Goal: Task Accomplishment & Management: Manage account settings

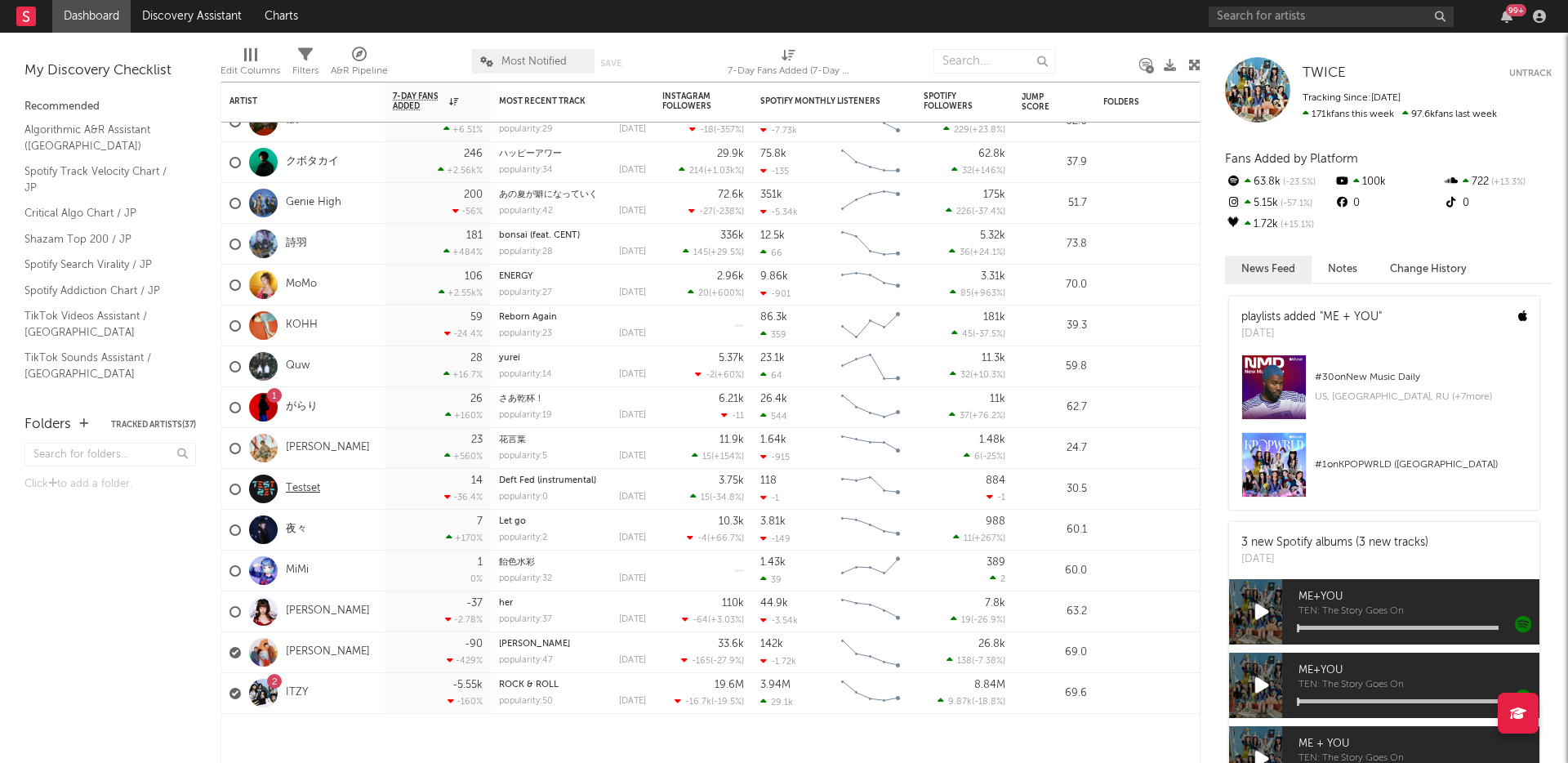
click at [306, 488] on link "Testset" at bounding box center [303, 488] width 34 height 14
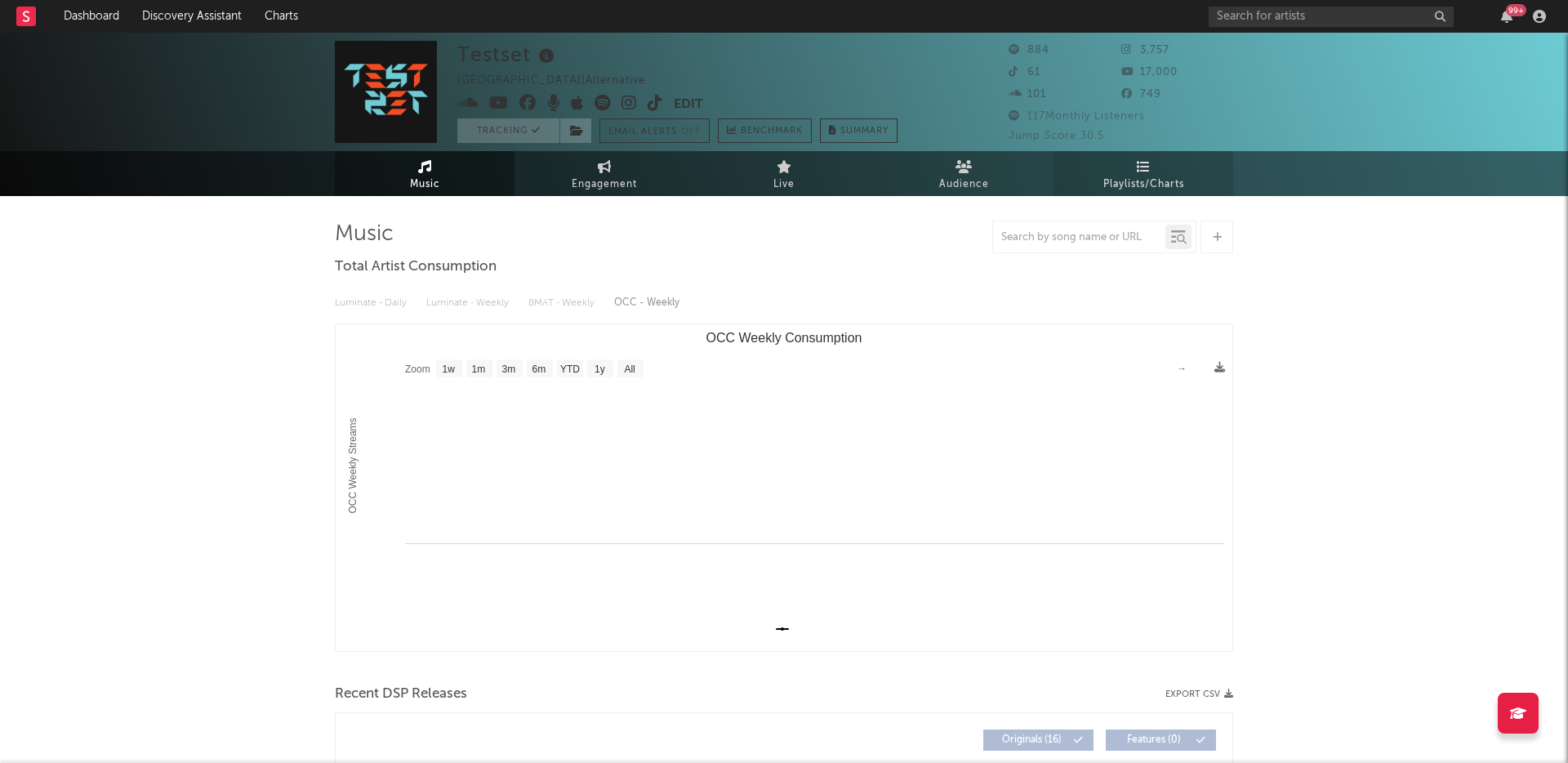
click at [1153, 163] on link "Playlists/Charts" at bounding box center [1143, 174] width 180 height 45
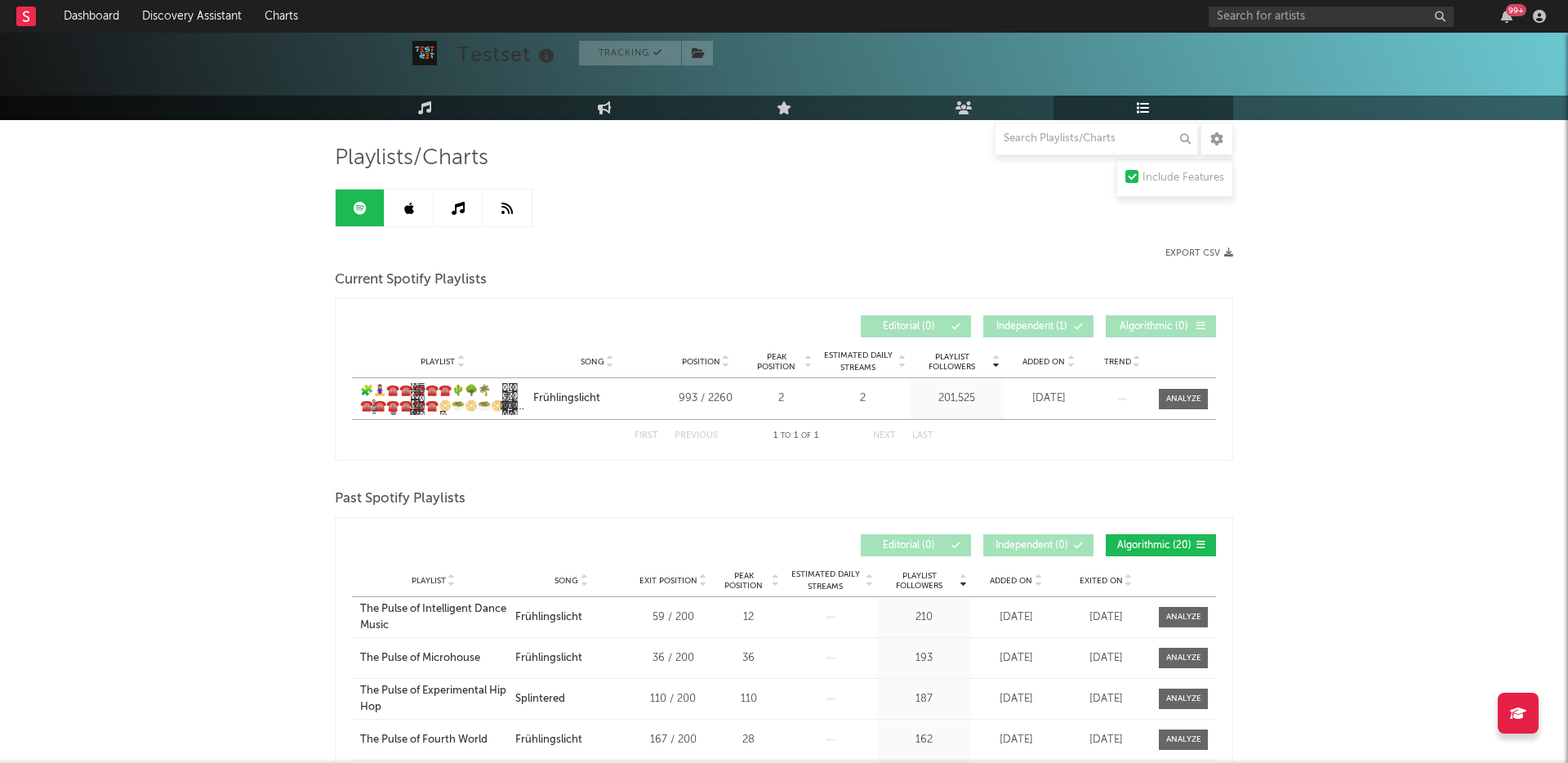
scroll to position [199, 0]
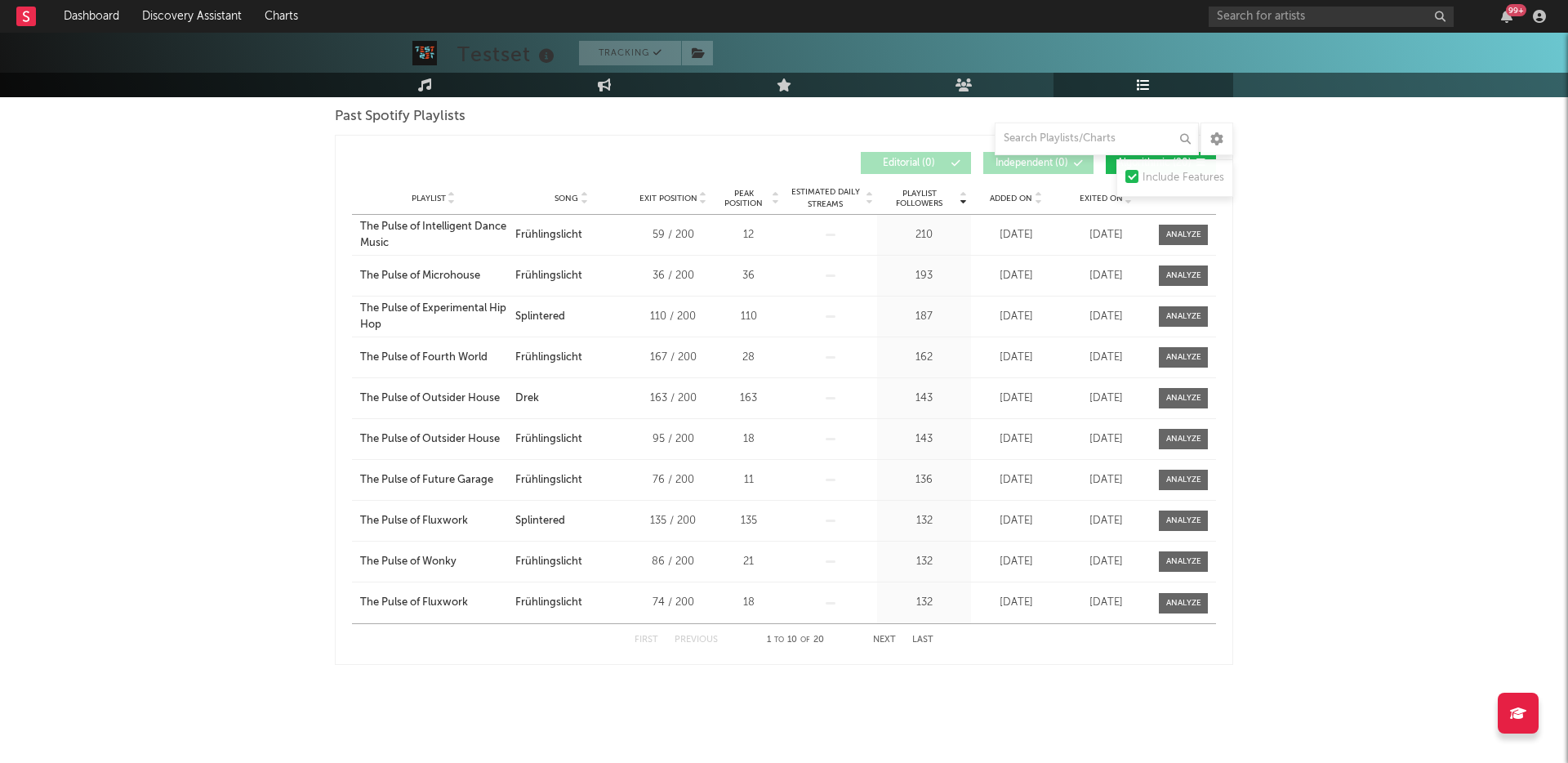
scroll to position [2, 0]
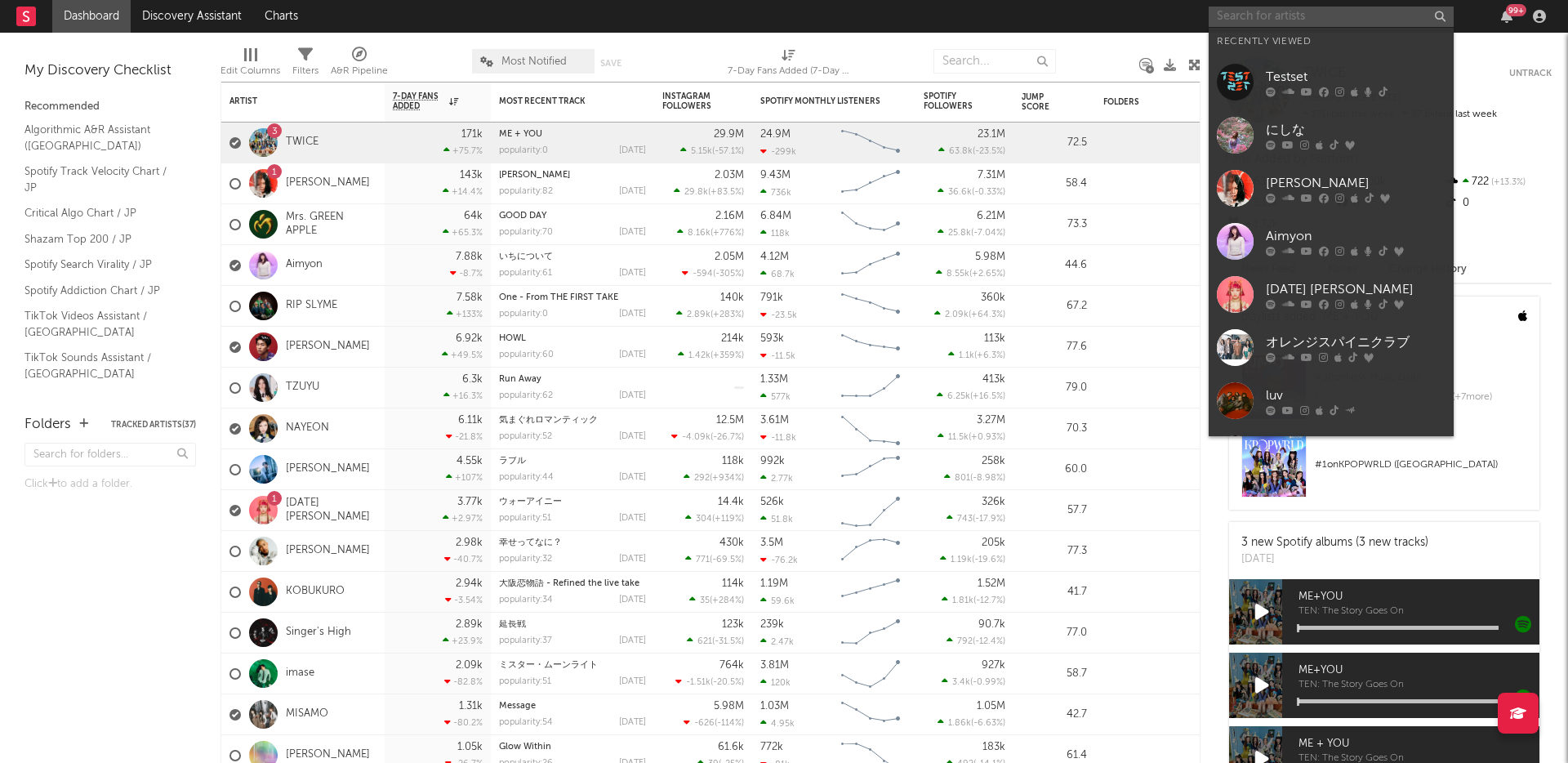
click at [1265, 15] on input "text" at bounding box center [1331, 17] width 245 height 21
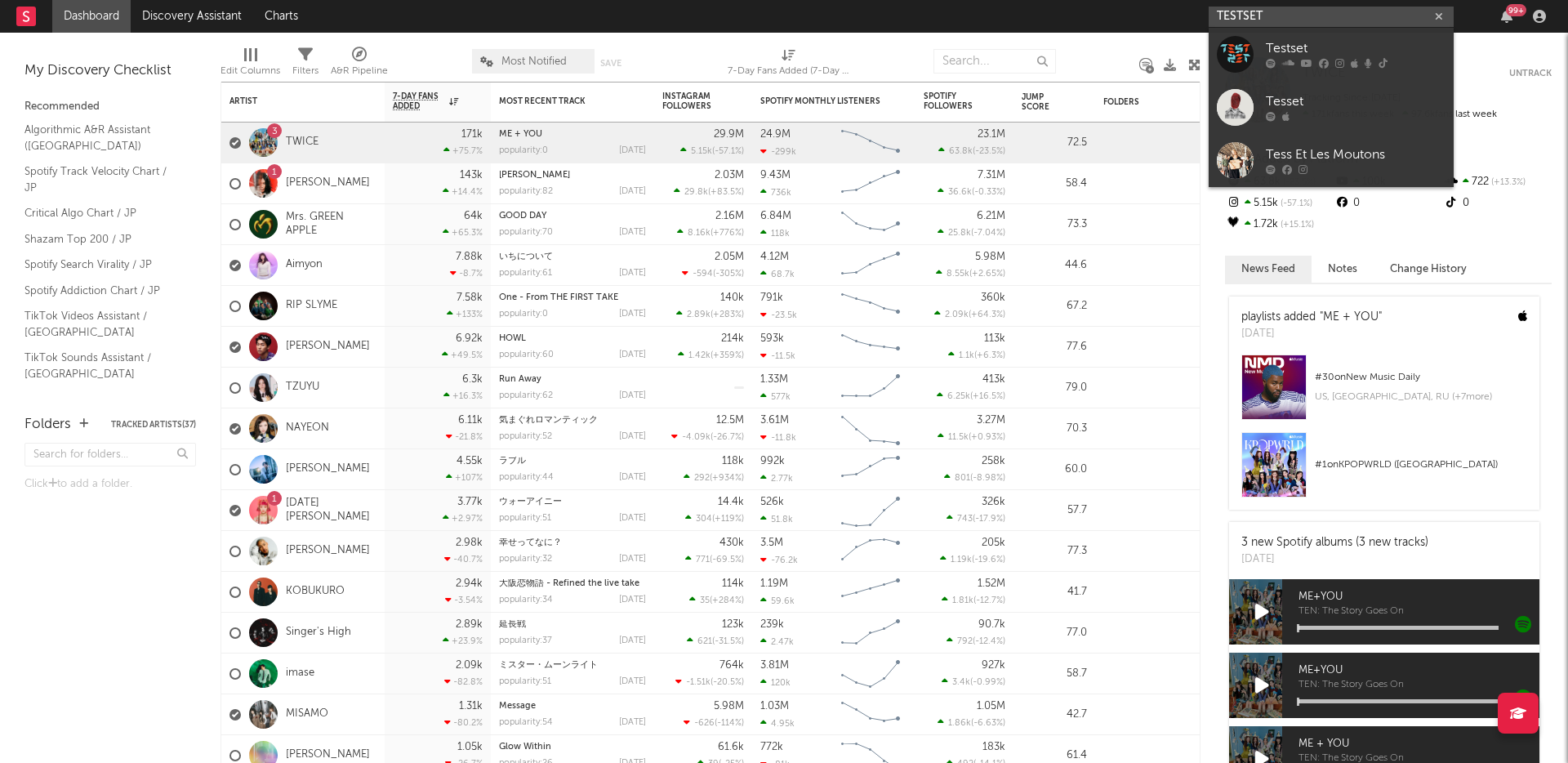
click at [1295, 13] on input "TESTSET" at bounding box center [1331, 17] width 245 height 21
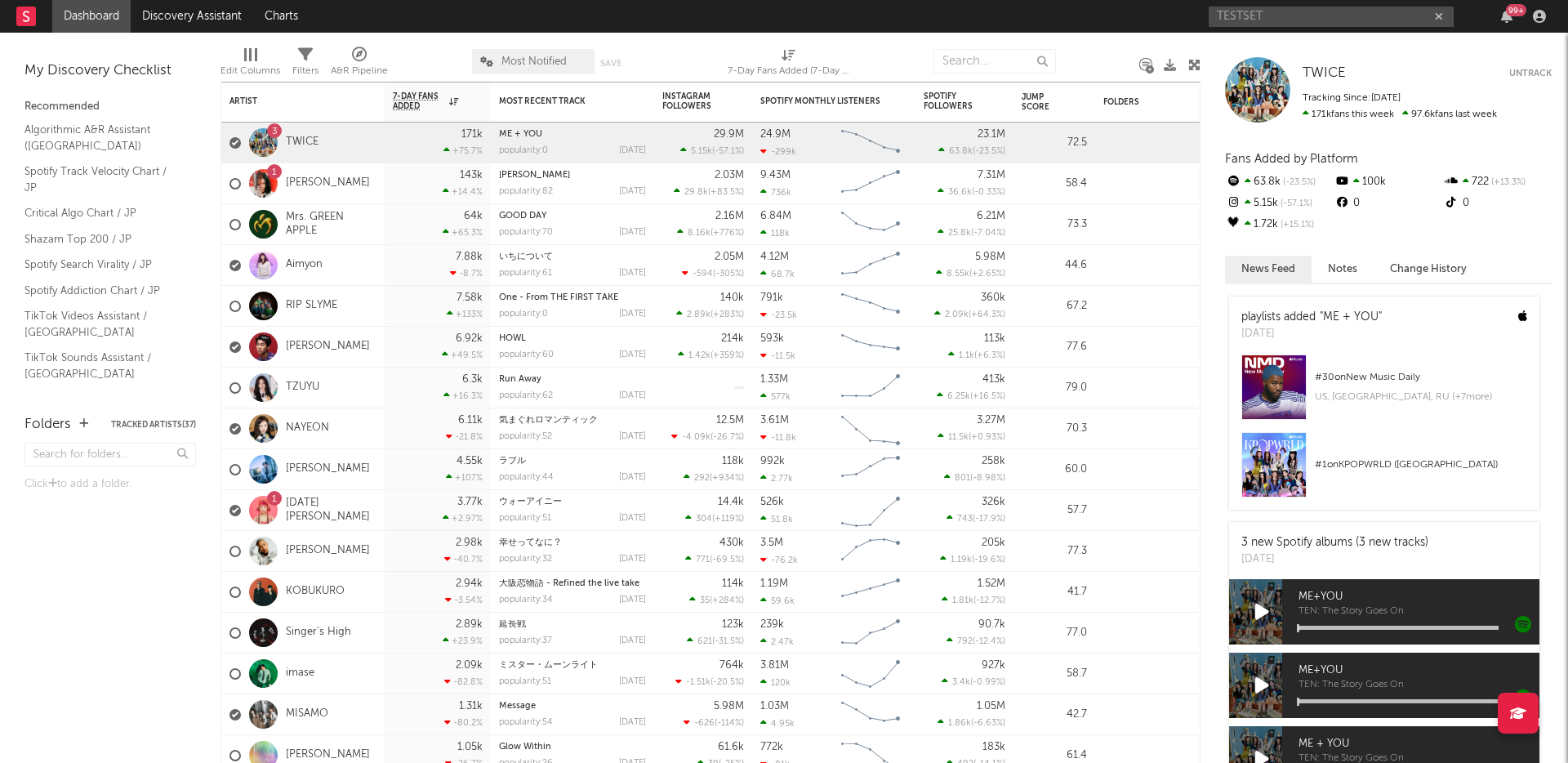
click at [1119, 19] on nav "Dashboard Discovery Assistant Charts TESTSET 99 +" at bounding box center [784, 16] width 1568 height 33
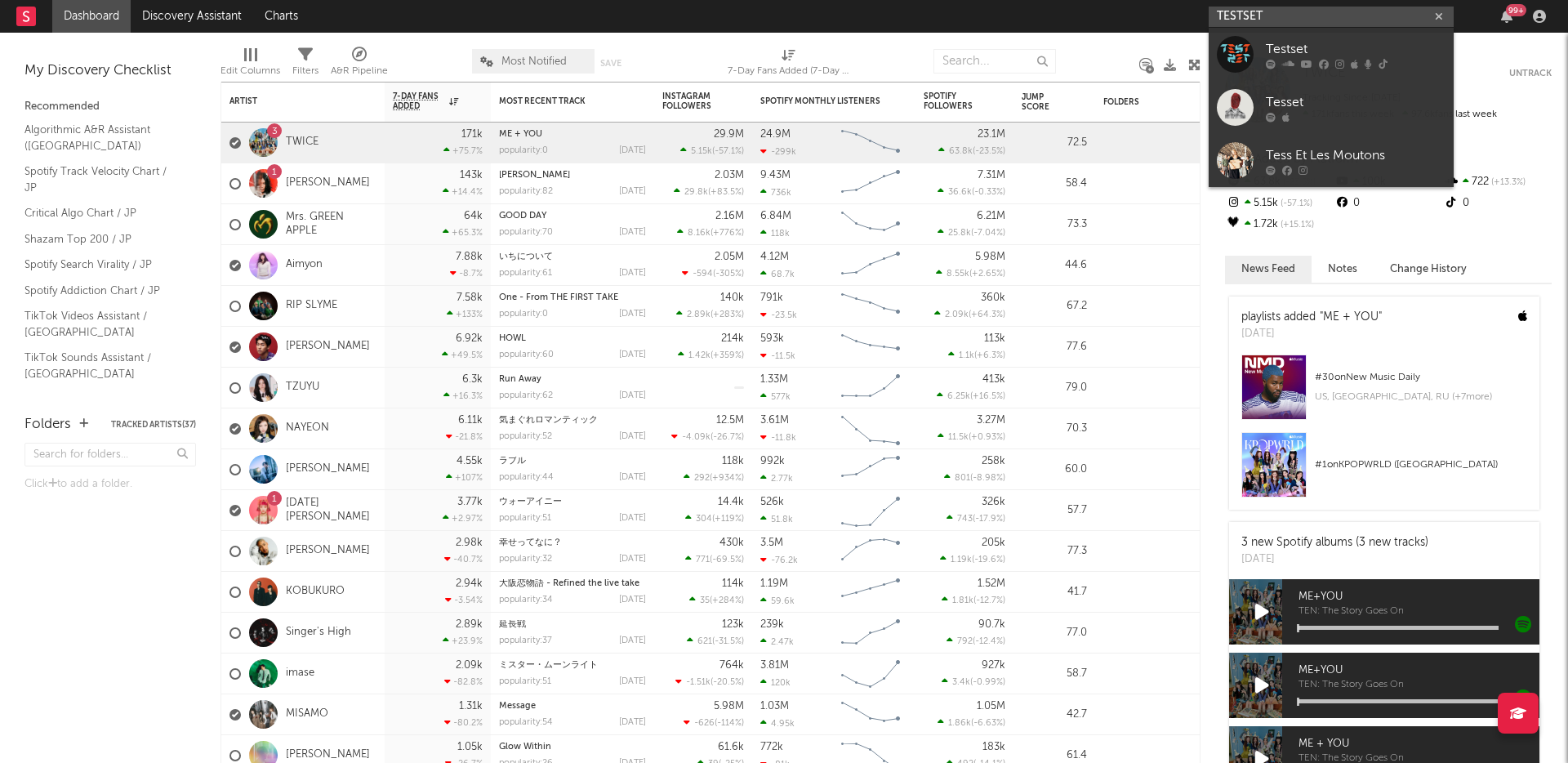
click at [1278, 21] on input "TESTSET" at bounding box center [1331, 17] width 245 height 21
drag, startPoint x: 1271, startPoint y: 17, endPoint x: 1137, endPoint y: 0, distance: 135.1
click at [1137, 0] on nav "Dashboard Discovery Assistant Charts TESTSET 99 +" at bounding box center [784, 16] width 1568 height 33
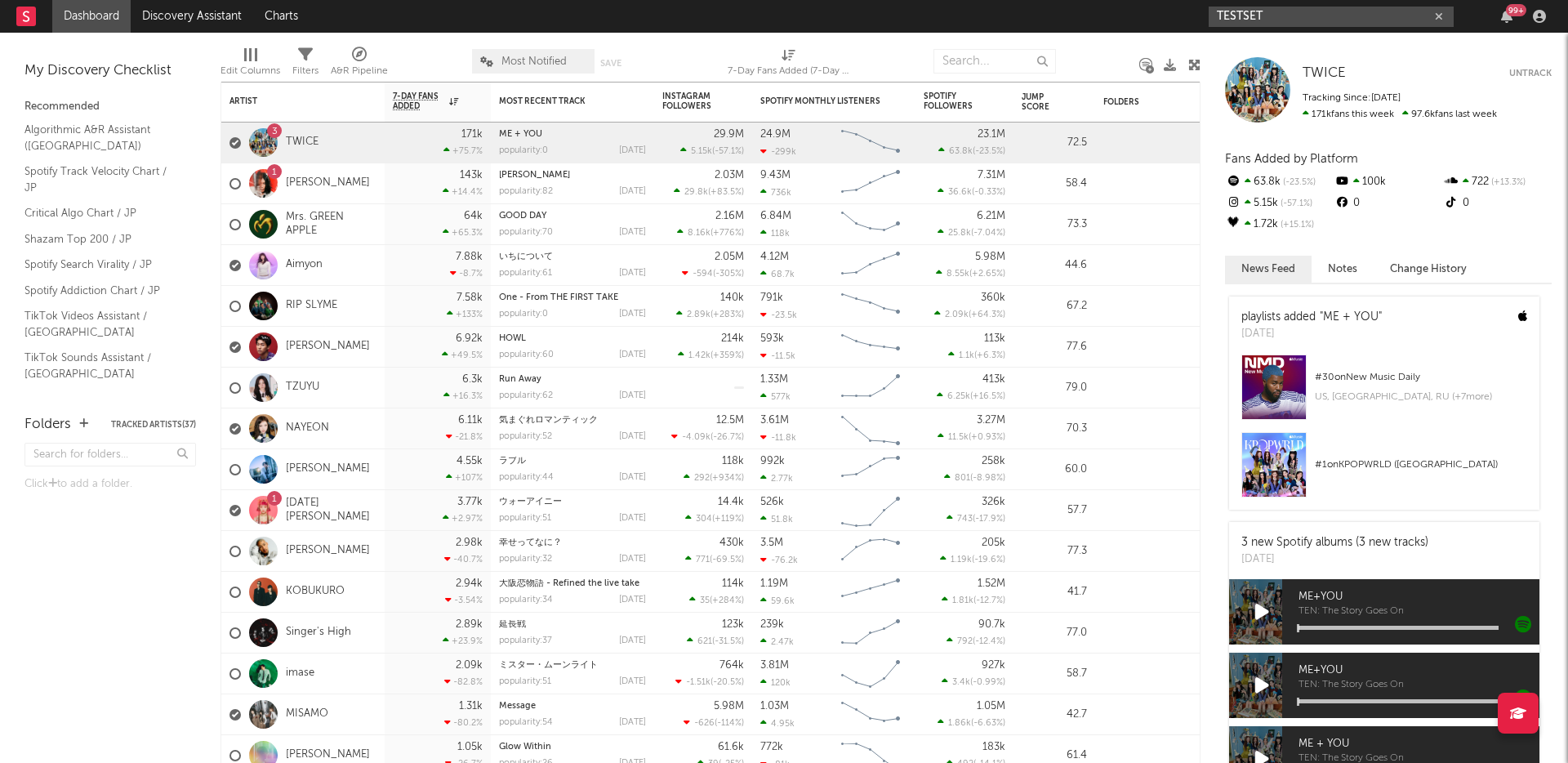
paste input "https://open.spotify.com/artist/5yNHyOo143SXywbGvCAXhD"
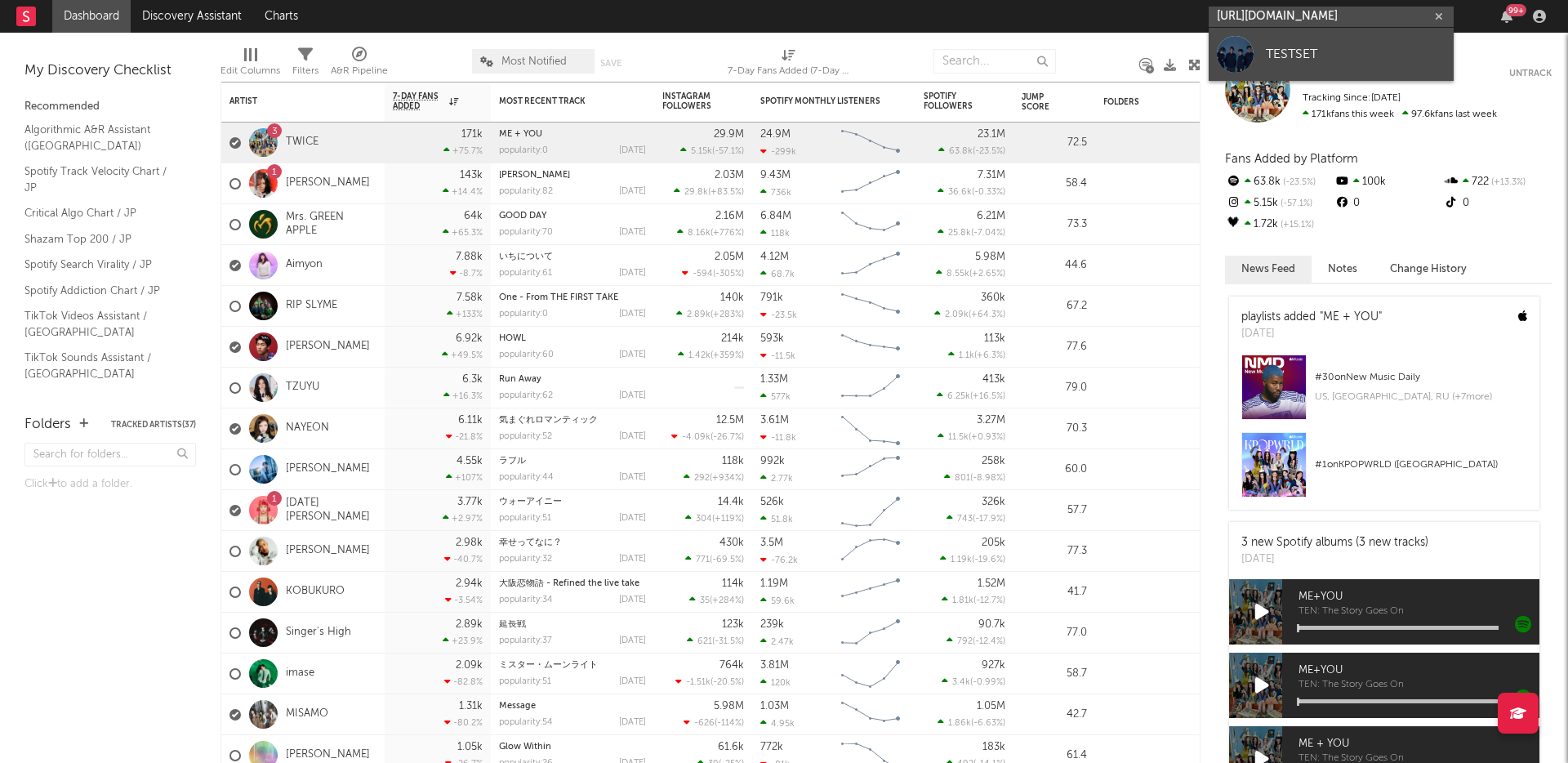
type input "https://open.spotify.com/artist/5yNHyOo143SXywbGvCAXhD"
click at [1261, 56] on link "TESTSET" at bounding box center [1331, 55] width 245 height 53
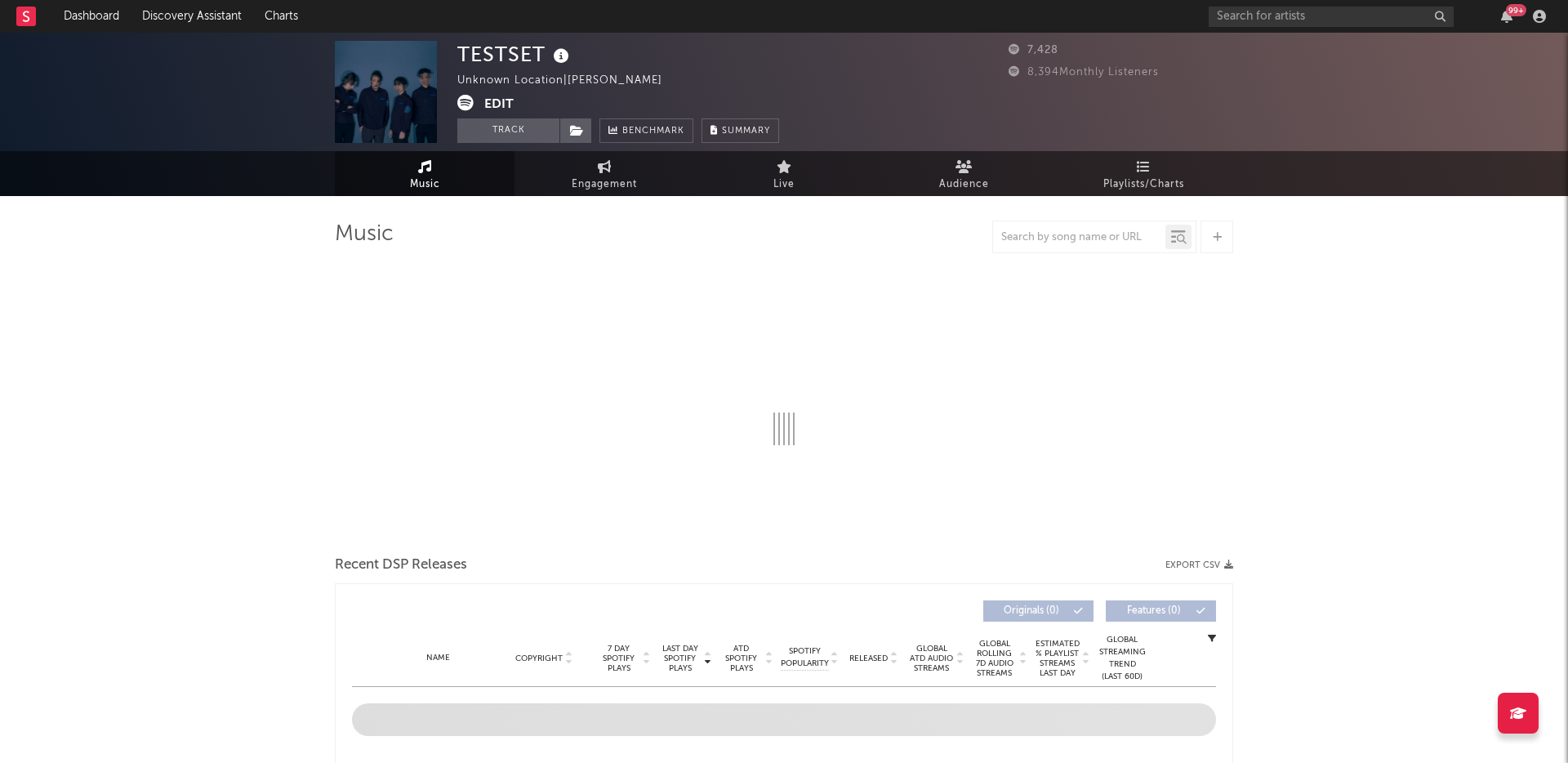
select select "6m"
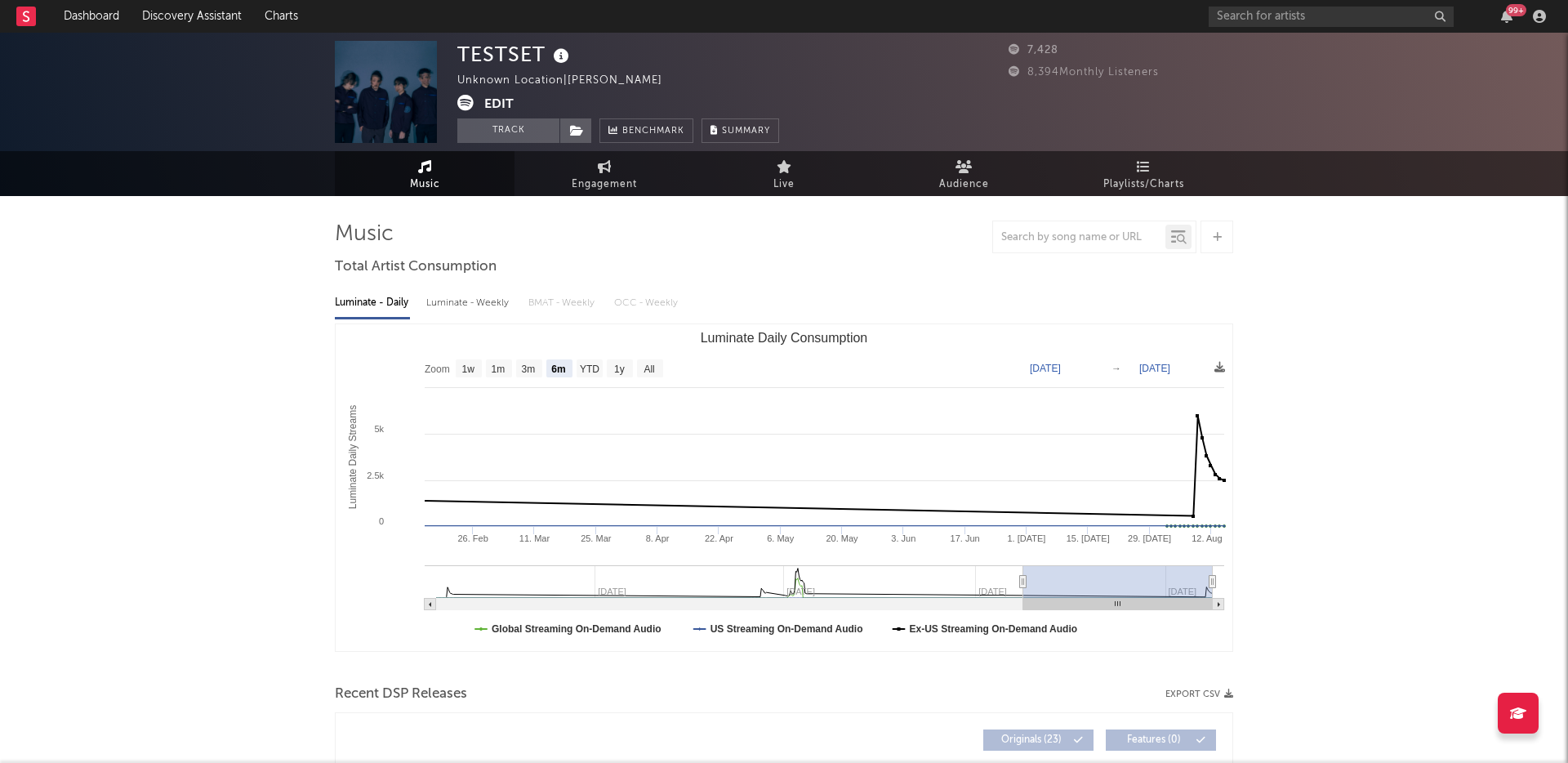
click at [499, 102] on button "Edit" at bounding box center [499, 105] width 29 height 21
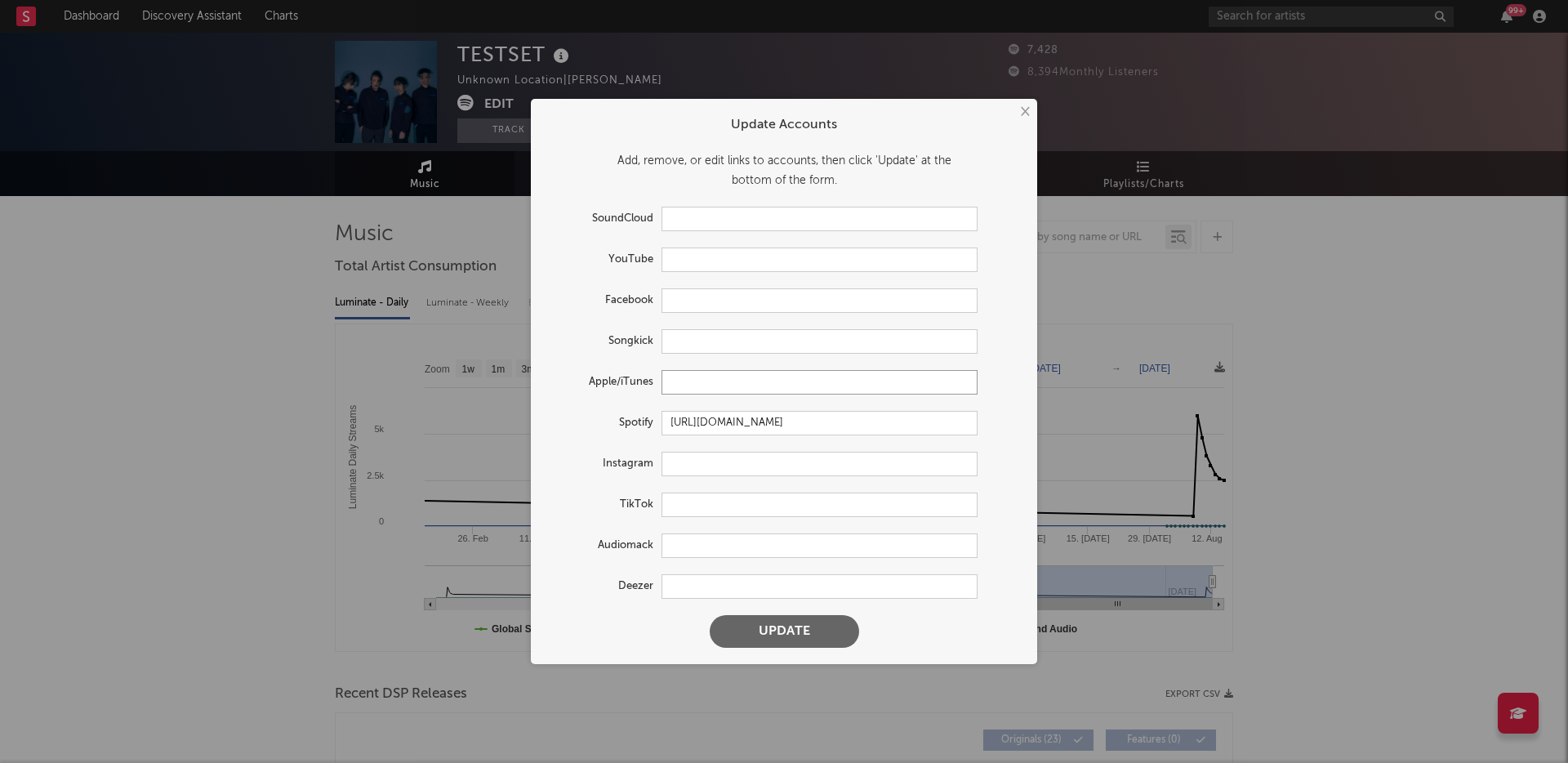
click at [728, 386] on input "text" at bounding box center [819, 382] width 316 height 24
paste input "https://music.apple.com/jp/artist/testset/1637018492"
type input "https://music.apple.com/jp/artist/testset/1637018492"
click at [673, 473] on input "text" at bounding box center [819, 464] width 316 height 24
click at [736, 464] on input "text" at bounding box center [819, 464] width 316 height 24
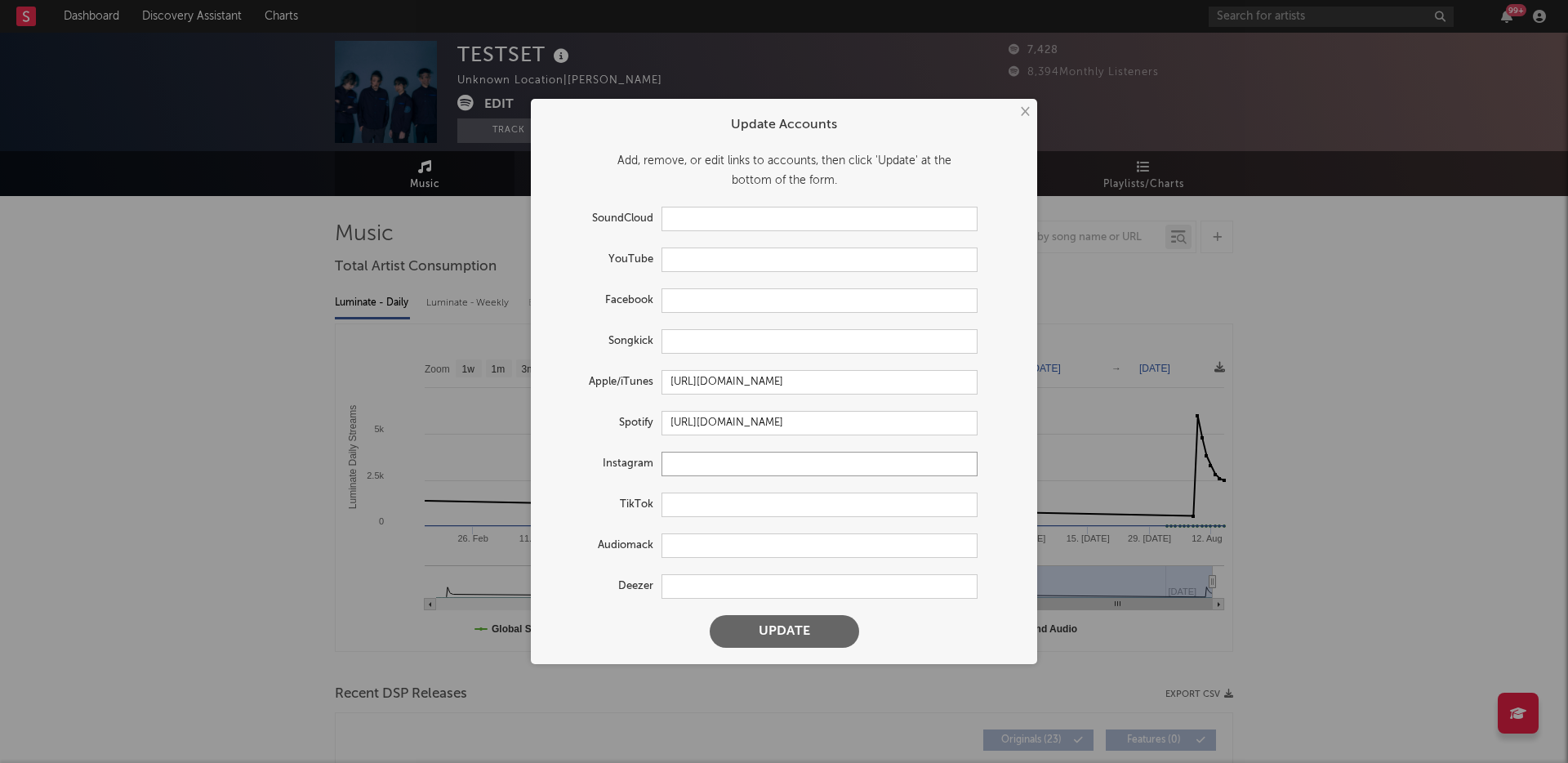
paste input "https://www.instagram.com/testset_official/?hl=ja"
type input "https://www.instagram.com/testset_official/?hl=ja"
click at [752, 505] on input "text" at bounding box center [819, 504] width 316 height 24
paste input "https://www.tiktok.com/@testset_official"
type input "https://www.tiktok.com/@testset_official"
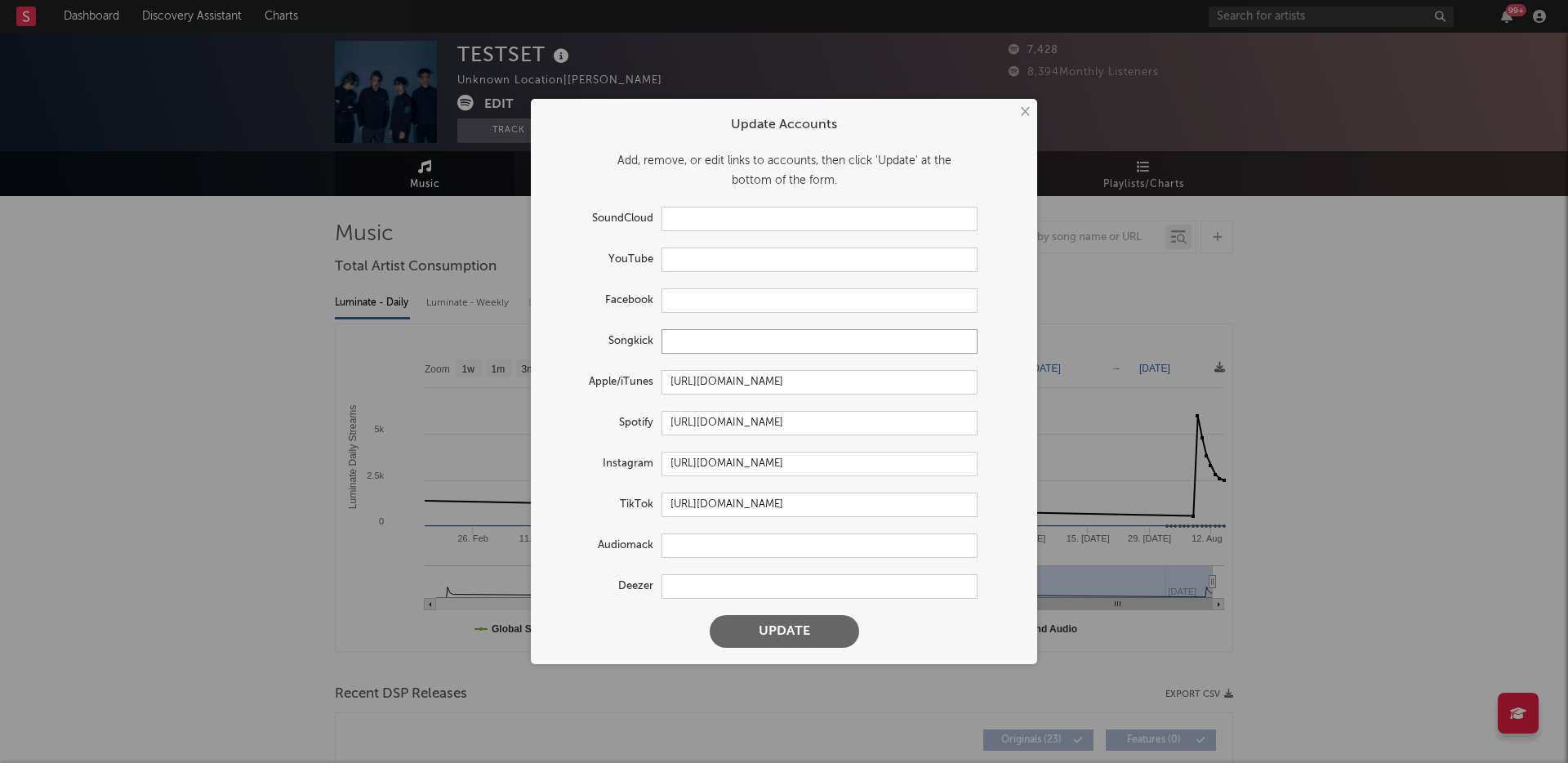
click at [740, 348] on input "text" at bounding box center [819, 342] width 316 height 24
click at [721, 299] on input "text" at bounding box center [819, 300] width 316 height 24
click at [712, 266] on input "text" at bounding box center [819, 260] width 316 height 24
paste input "https://www.youtube.com/@TESTSET_Official"
type input "https://www.youtube.com/@TESTSET_Official"
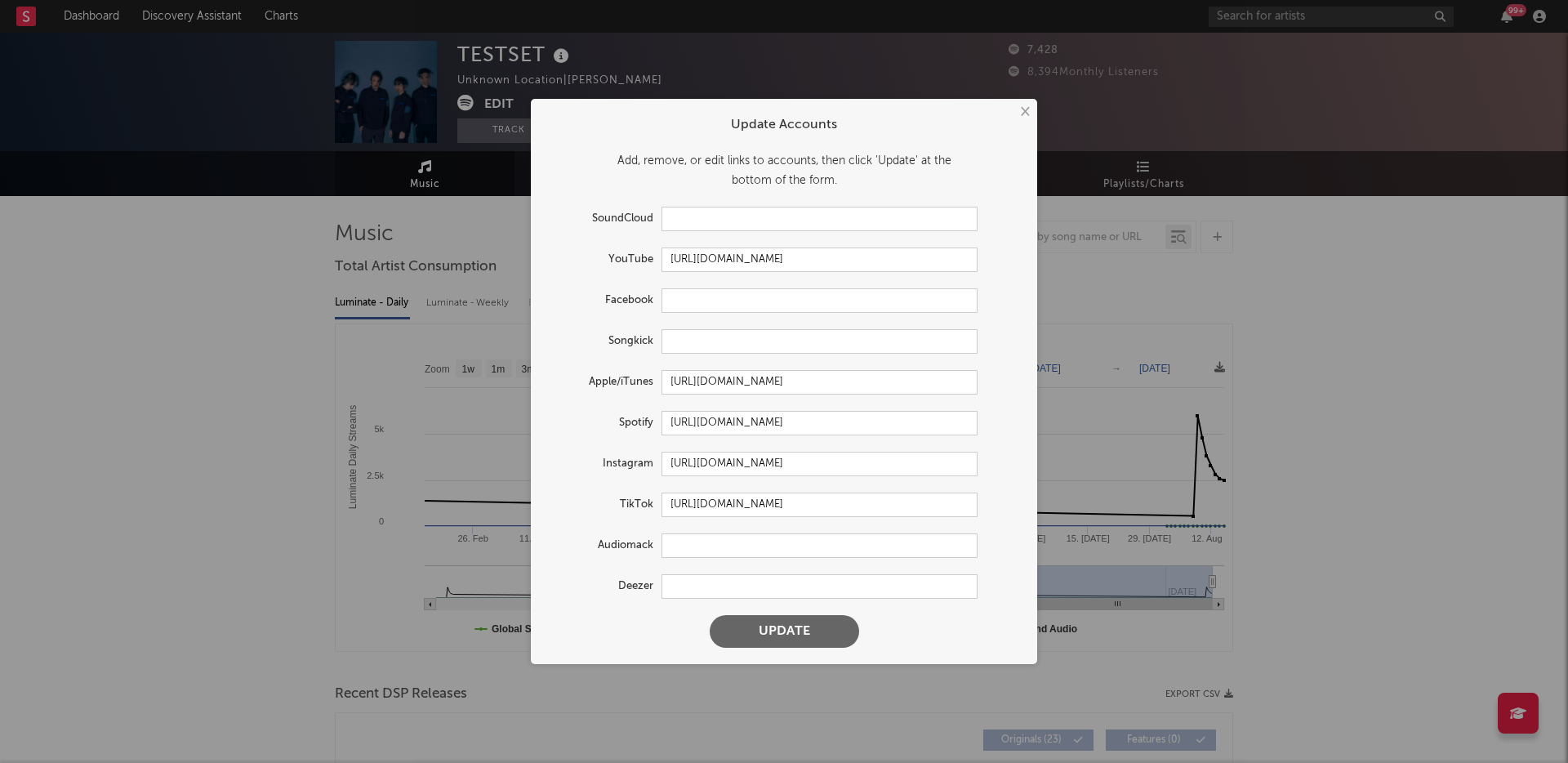
click at [794, 636] on button "Update" at bounding box center [784, 631] width 150 height 33
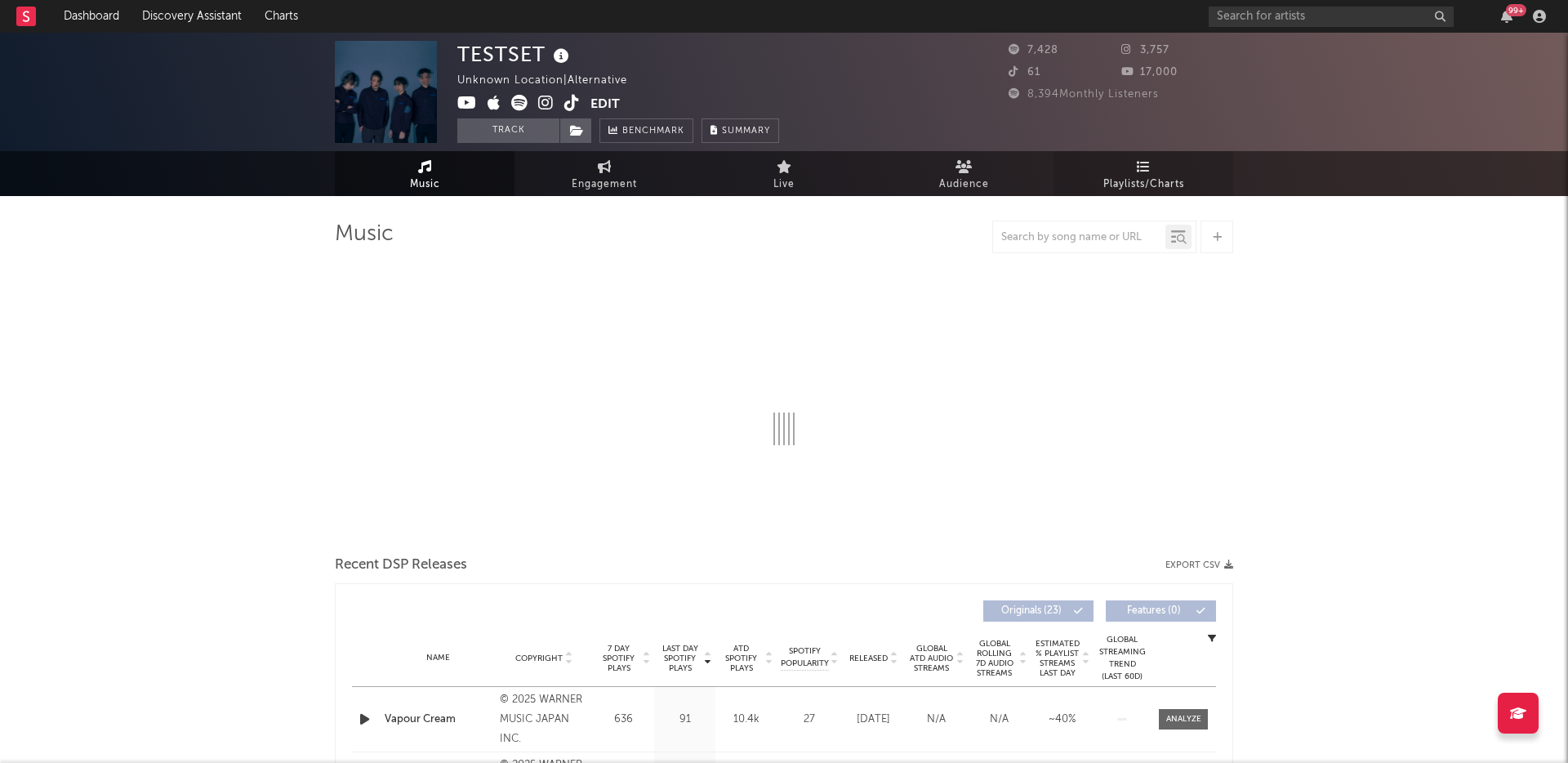
select select "6m"
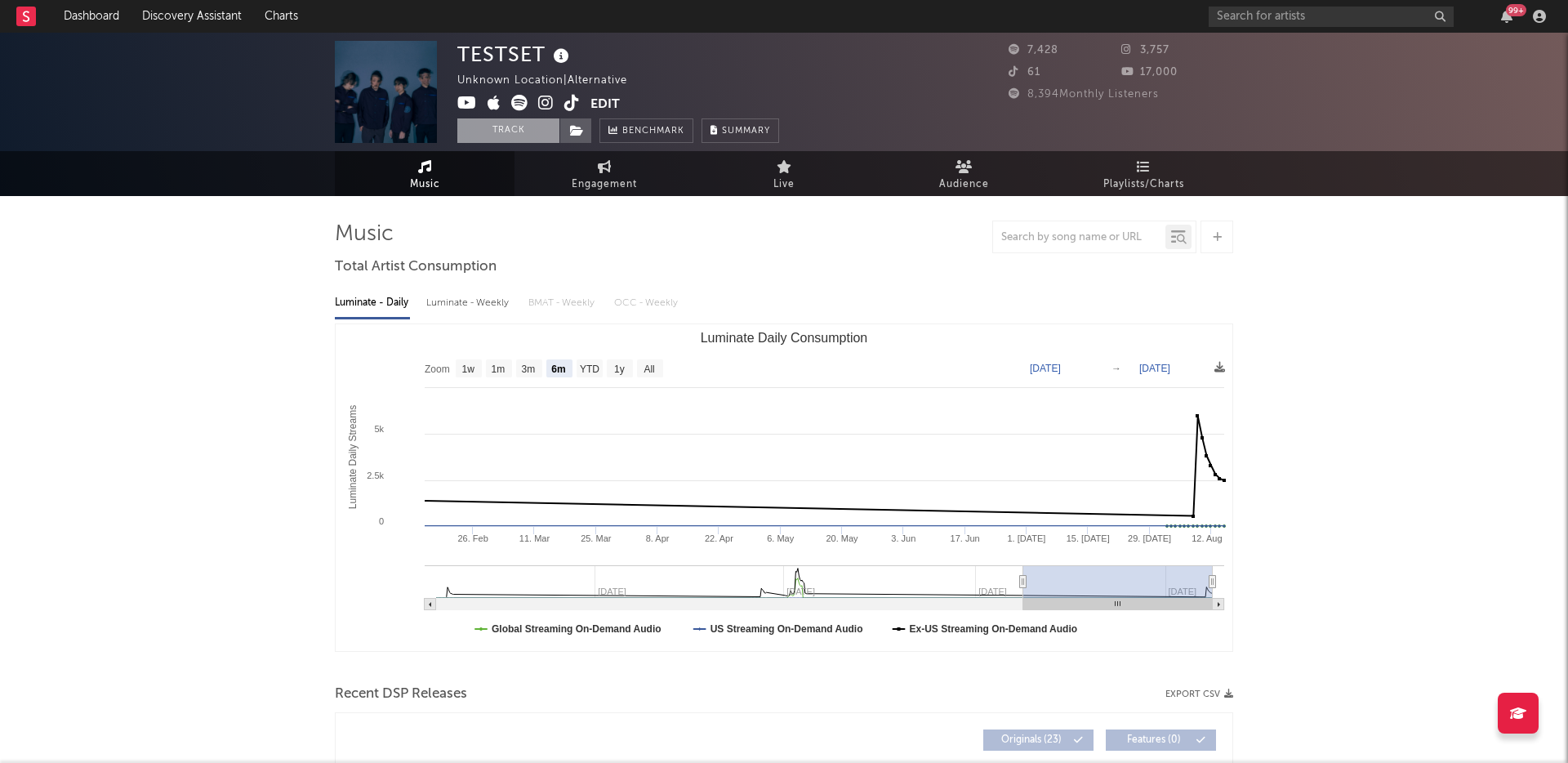
click at [521, 139] on button "Track" at bounding box center [508, 131] width 103 height 24
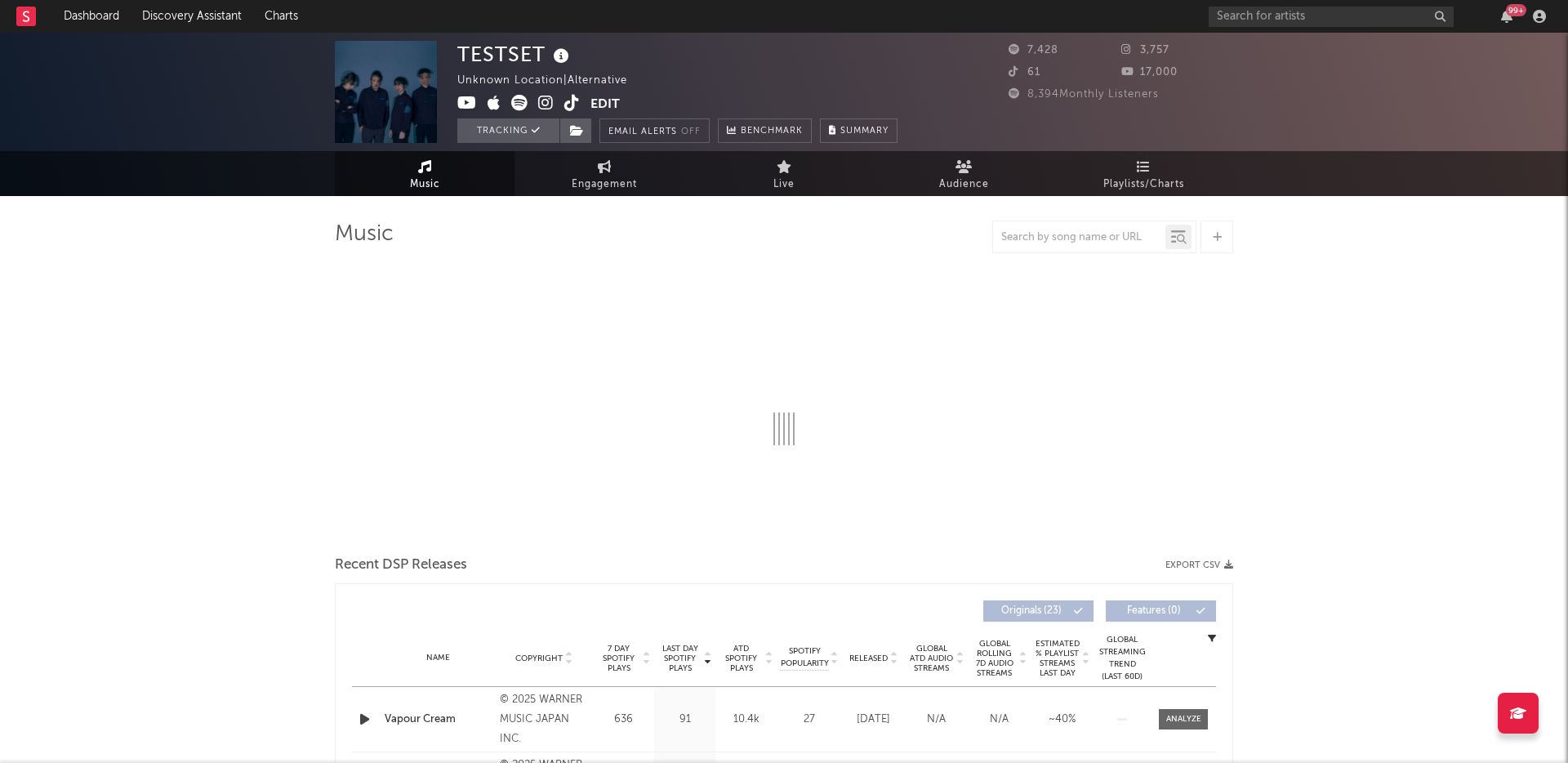
select select "6m"
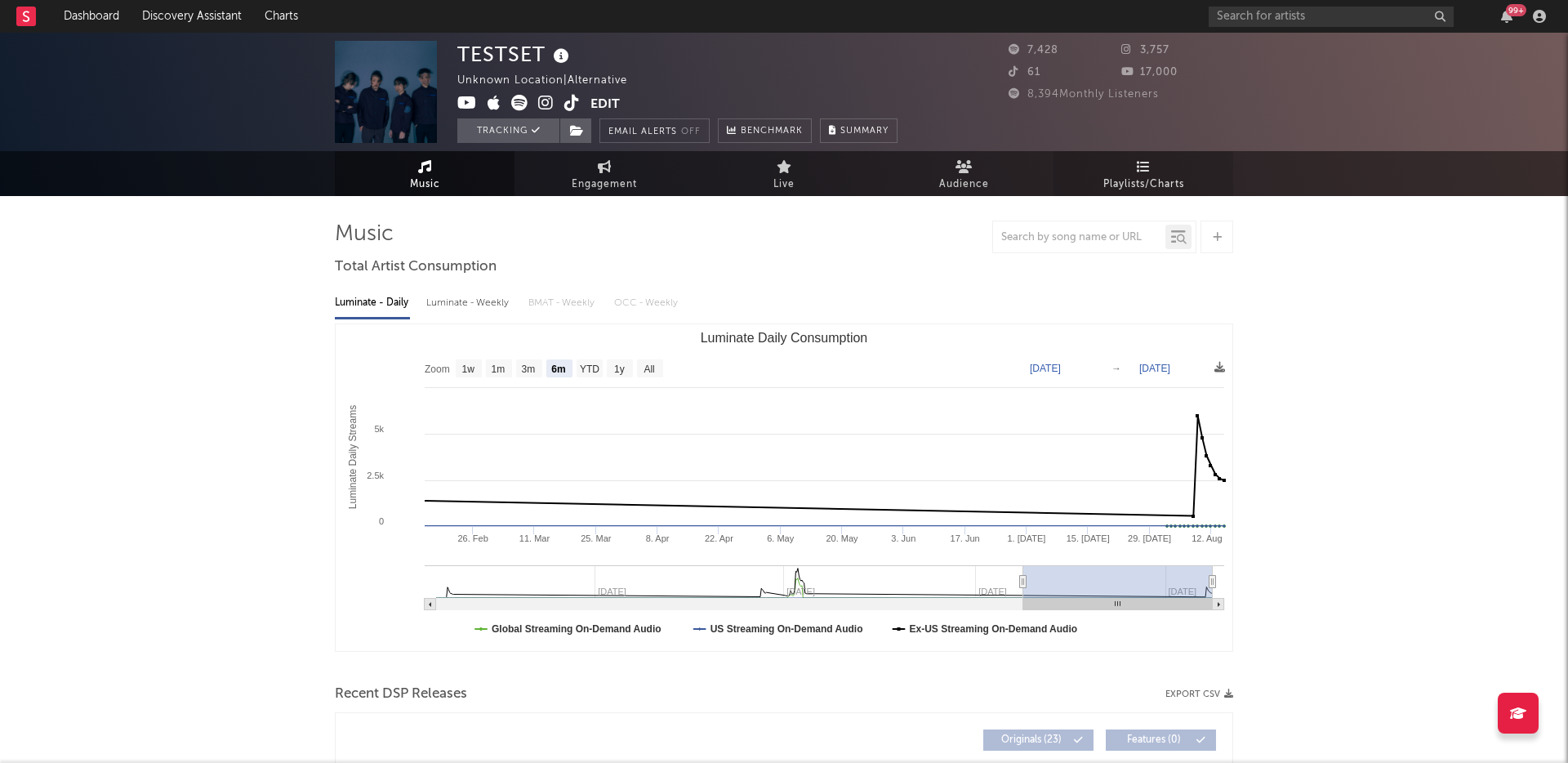
click at [1129, 190] on span "Playlists/Charts" at bounding box center [1144, 184] width 81 height 20
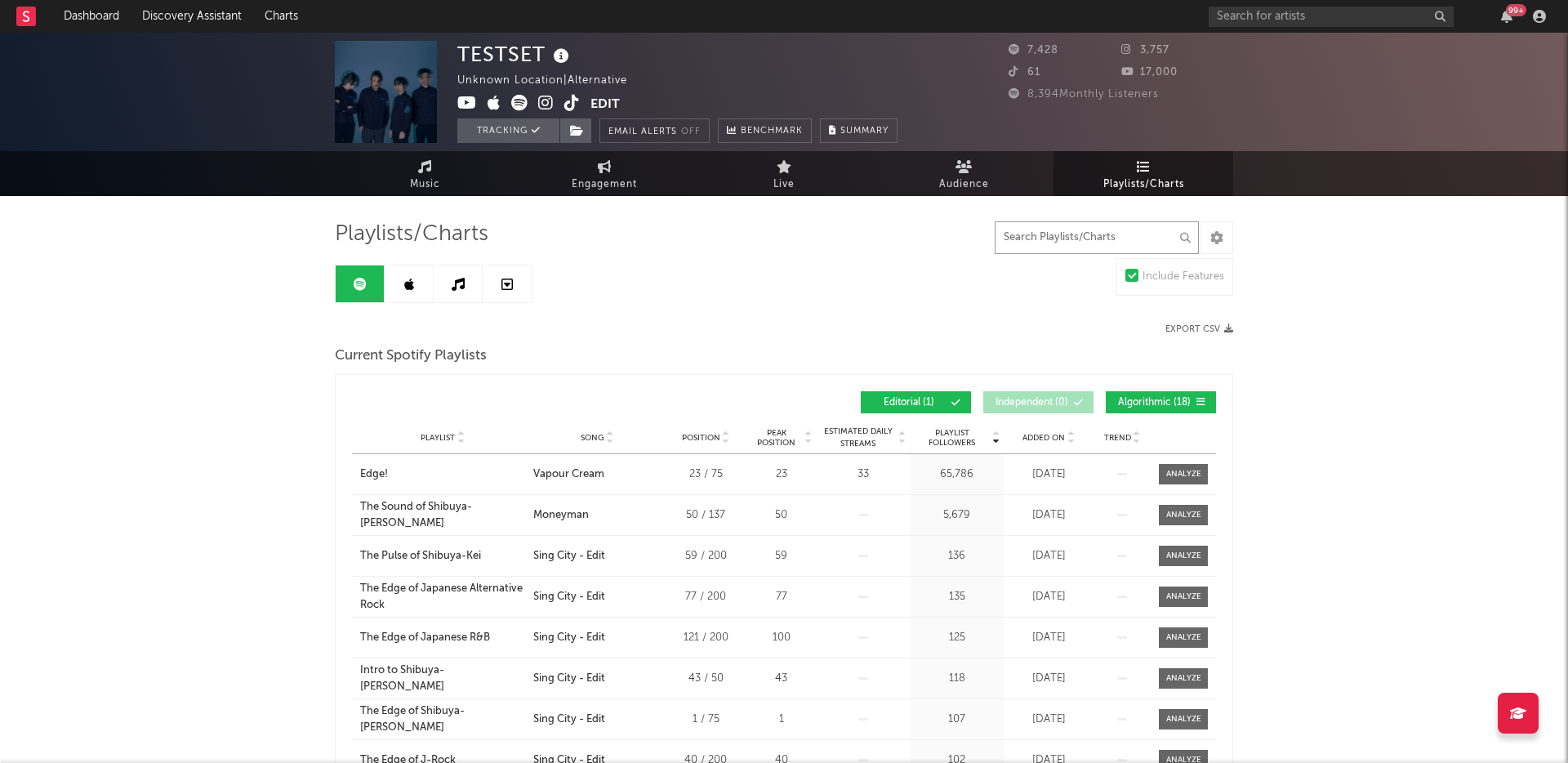
click at [1052, 239] on input "text" at bounding box center [1096, 237] width 204 height 33
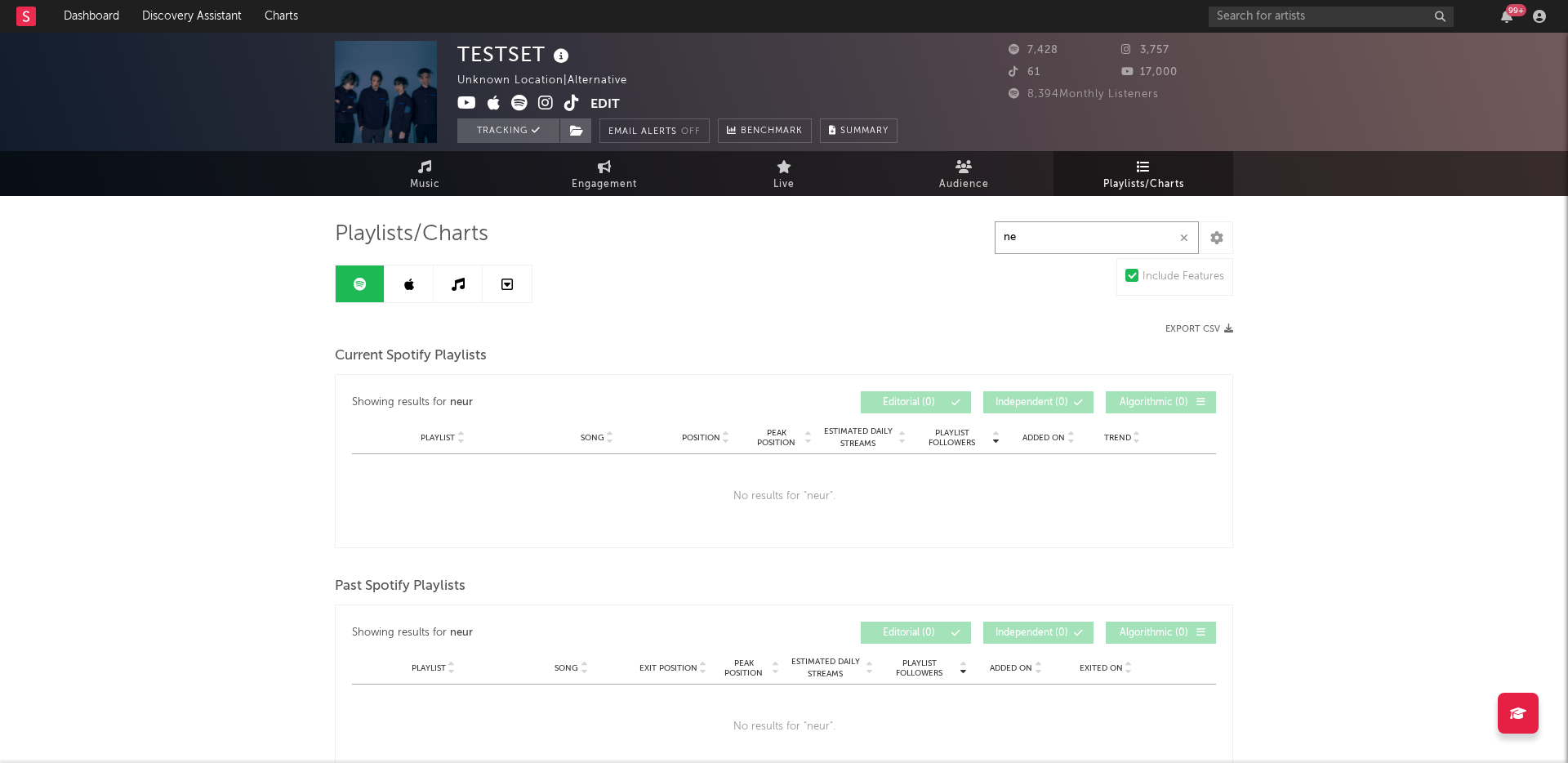
type input "n"
